Goal: Find contact information: Find contact information

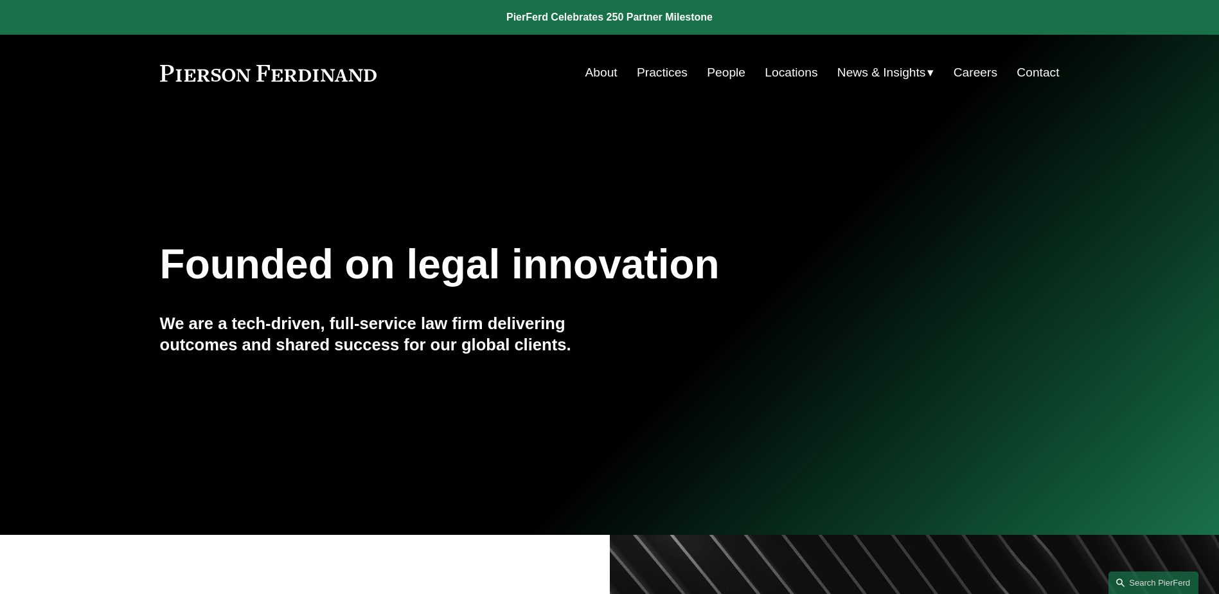
click at [709, 75] on link "People" at bounding box center [726, 72] width 39 height 24
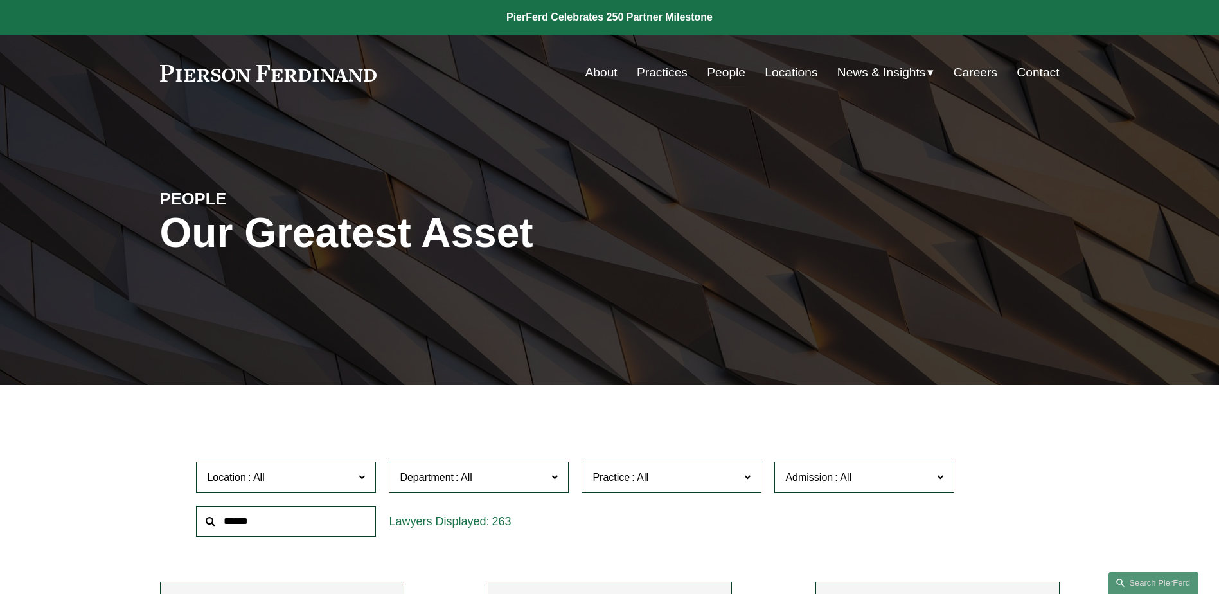
click at [324, 517] on input "text" at bounding box center [286, 521] width 180 height 31
type input "****"
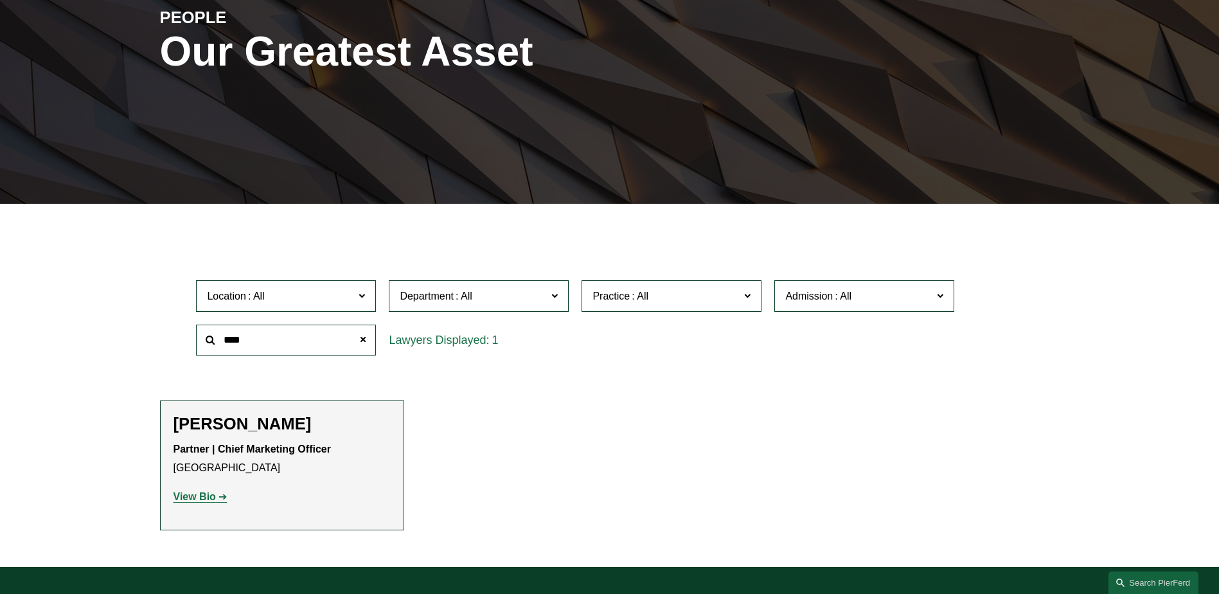
scroll to position [386, 0]
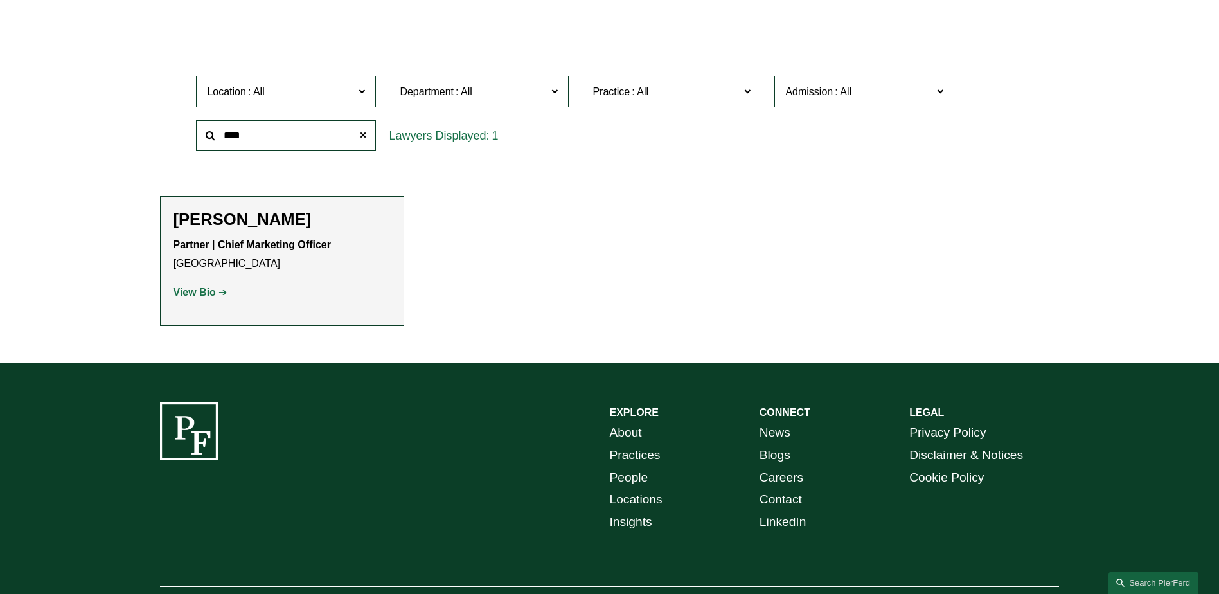
click at [221, 287] on p "View Bio" at bounding box center [282, 292] width 217 height 19
click at [222, 289] on link "View Bio" at bounding box center [201, 292] width 54 height 11
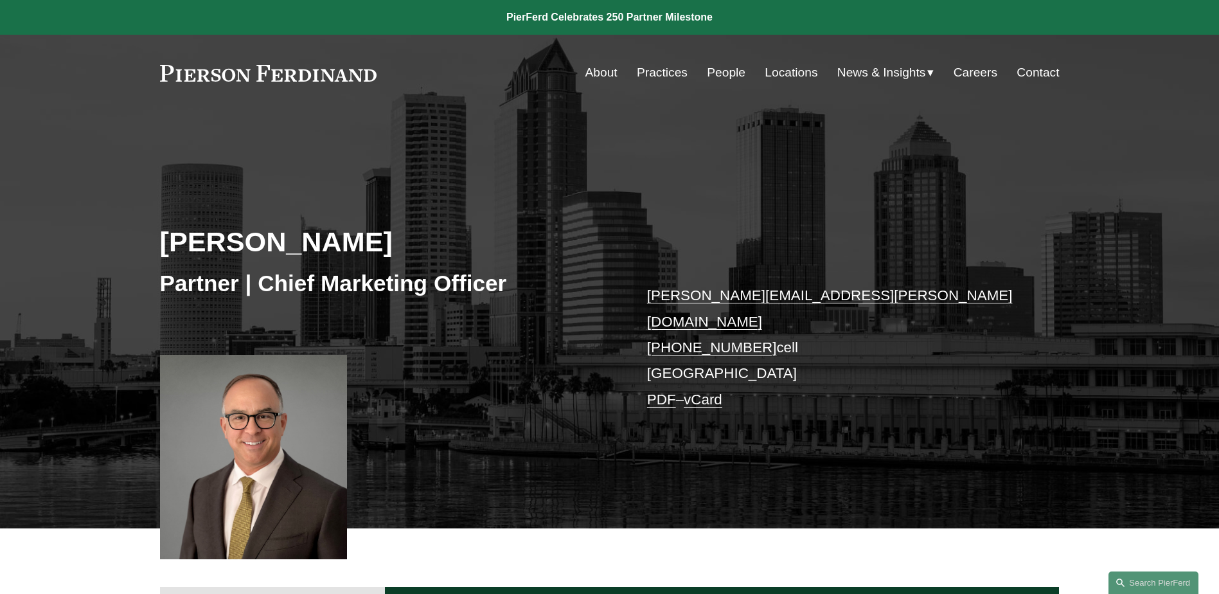
click at [658, 391] on link "PDF" at bounding box center [661, 399] width 29 height 16
click at [271, 170] on div "Chris Ochs Partner | Chief Marketing Officer chris.ochs@pierferd.com +1.215.990…" at bounding box center [609, 338] width 1219 height 381
